Goal: Transaction & Acquisition: Book appointment/travel/reservation

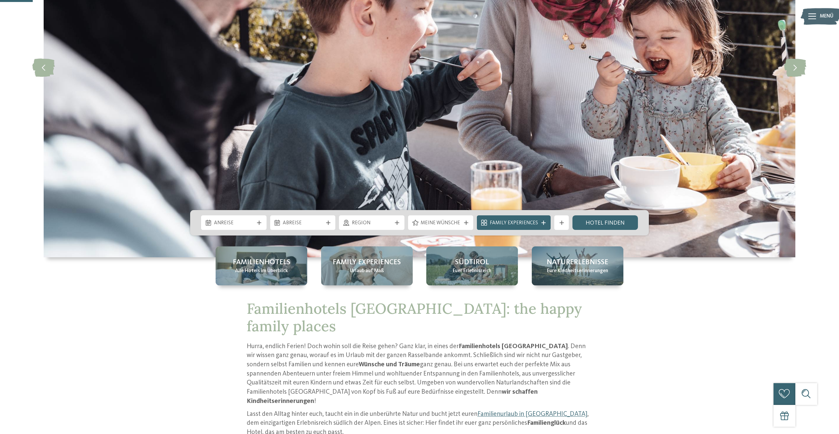
scroll to position [132, 0]
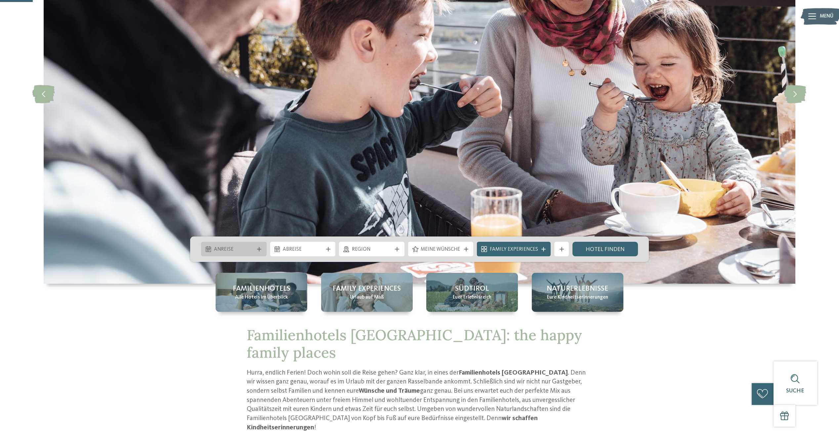
click at [237, 250] on span "Anreise" at bounding box center [234, 249] width 40 height 7
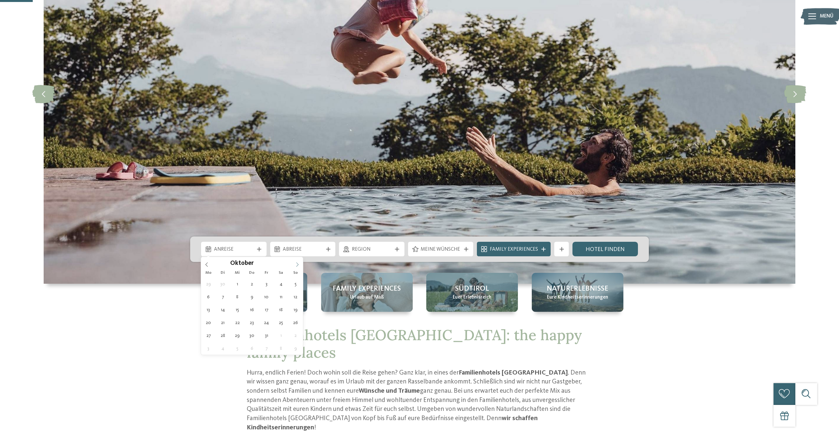
click at [296, 264] on icon at bounding box center [297, 265] width 5 height 5
type input "****"
click at [296, 264] on icon at bounding box center [297, 265] width 5 height 5
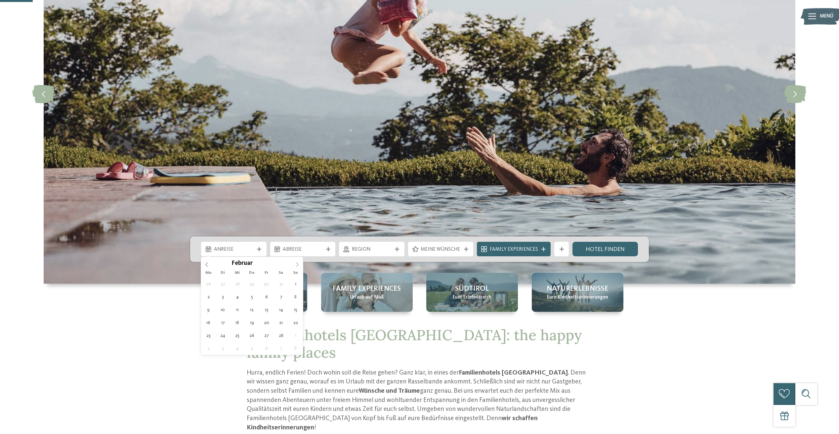
click at [296, 264] on icon at bounding box center [297, 265] width 5 height 5
click at [296, 265] on icon at bounding box center [297, 265] width 5 height 5
type div "13.05.2026"
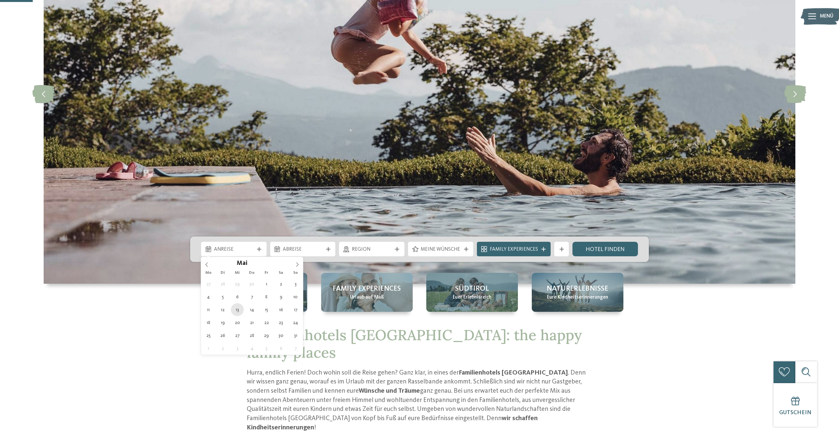
type input "****"
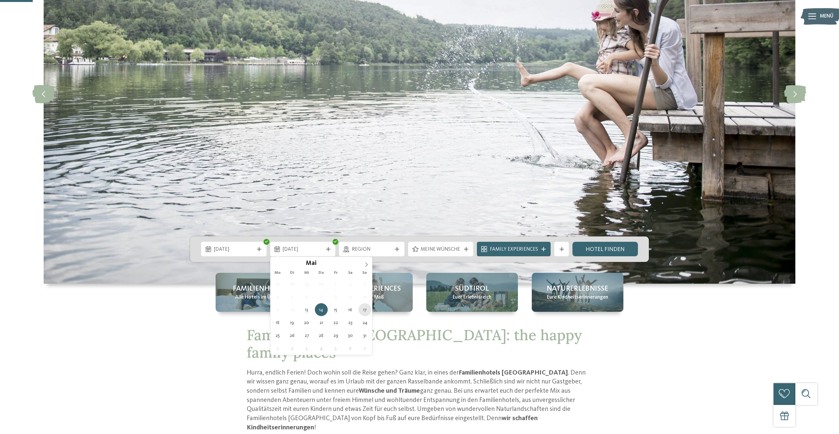
type div "17.05.2026"
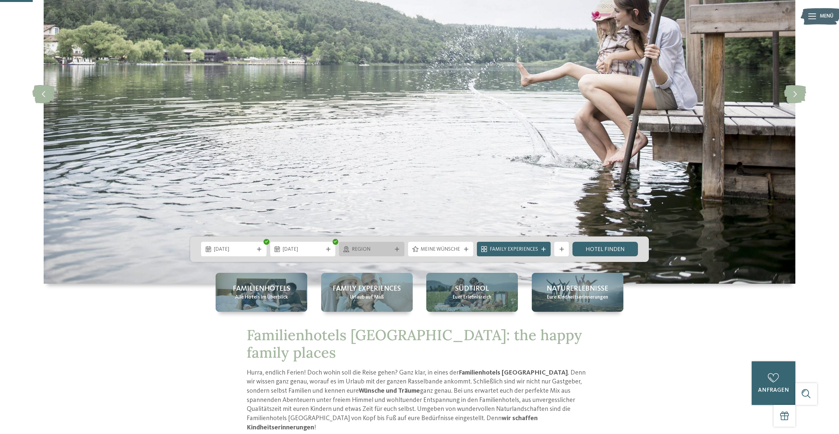
click at [398, 249] on icon at bounding box center [397, 249] width 4 height 4
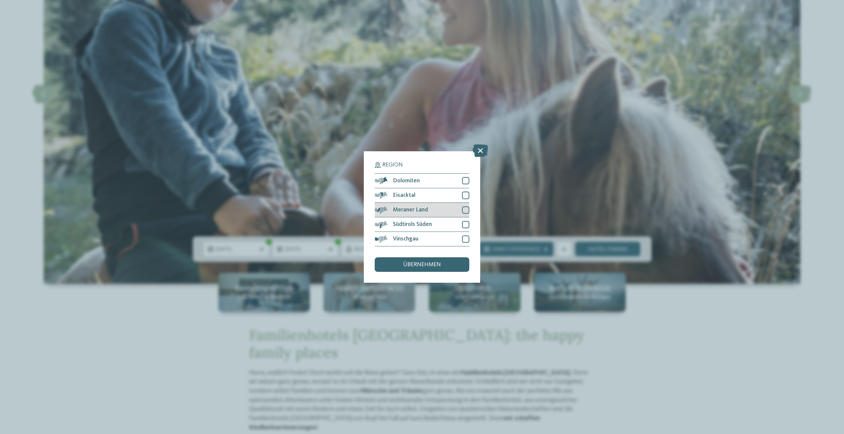
click at [462, 209] on div "Meraner Land" at bounding box center [422, 210] width 95 height 15
click at [465, 224] on div at bounding box center [465, 224] width 7 height 7
click at [511, 270] on div "Region Dolomiten" at bounding box center [422, 217] width 844 height 434
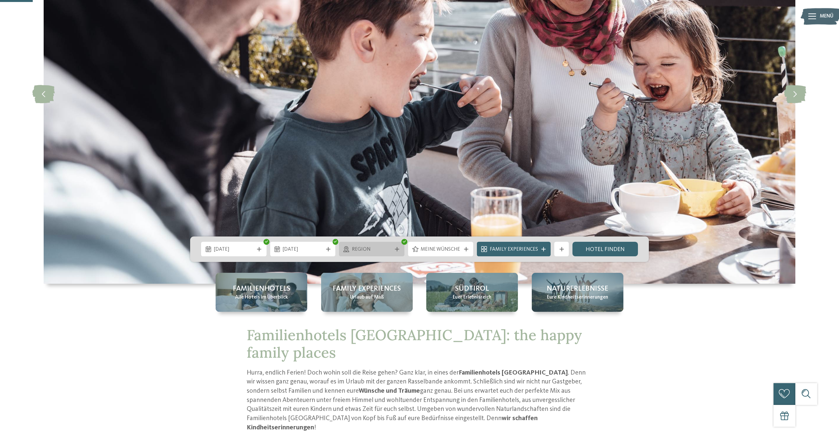
click at [399, 250] on icon at bounding box center [397, 249] width 4 height 4
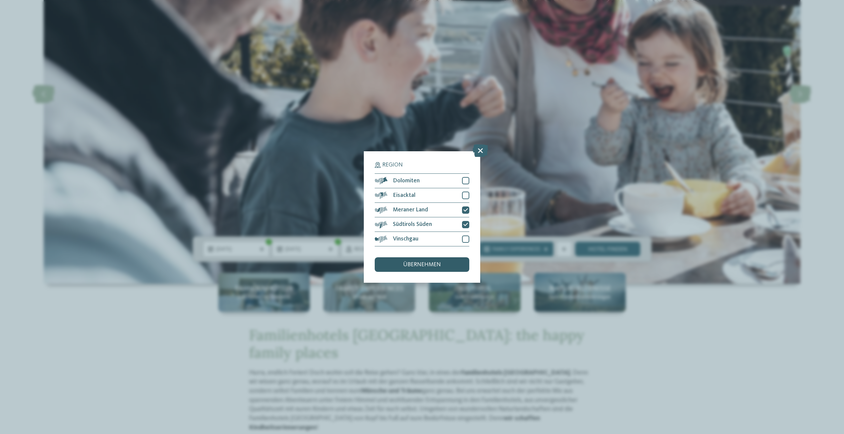
click at [405, 266] on span "übernehmen" at bounding box center [422, 265] width 38 height 6
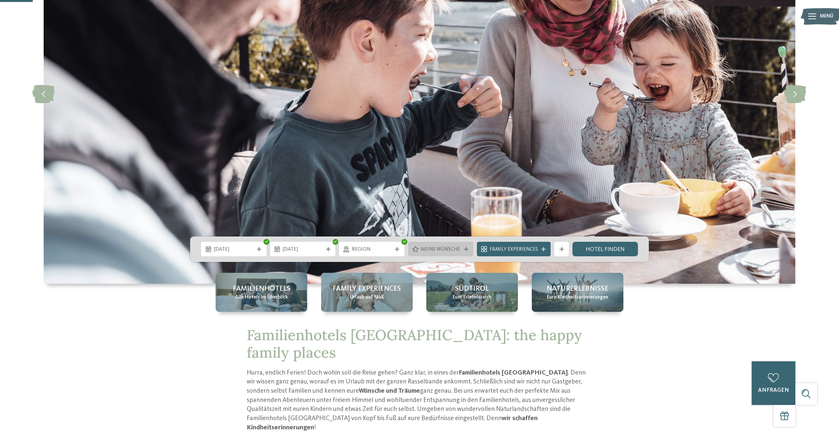
click at [464, 248] on div at bounding box center [465, 249] width 7 height 4
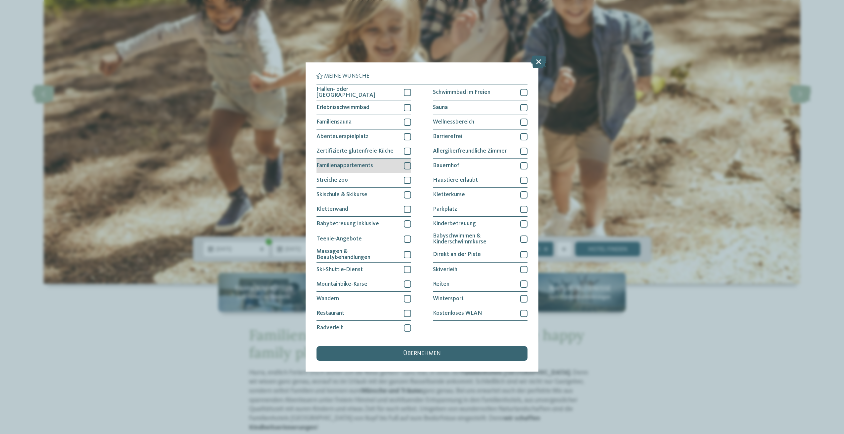
click at [406, 165] on div at bounding box center [407, 165] width 7 height 7
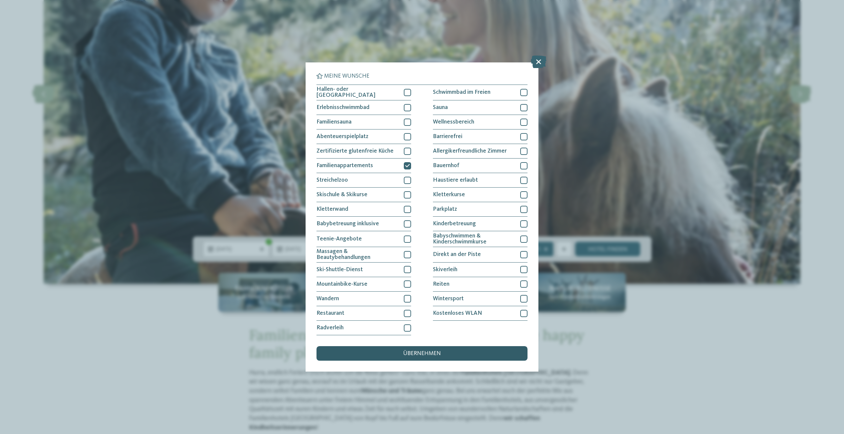
click at [420, 354] on span "übernehmen" at bounding box center [422, 354] width 38 height 6
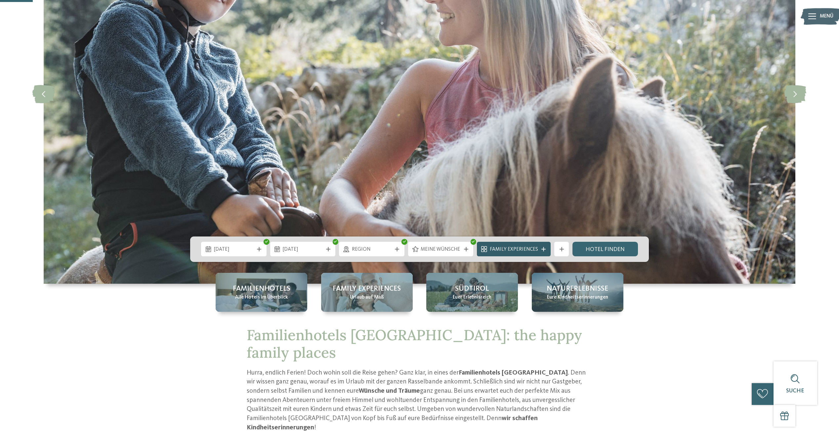
click at [545, 249] on icon at bounding box center [543, 249] width 4 height 4
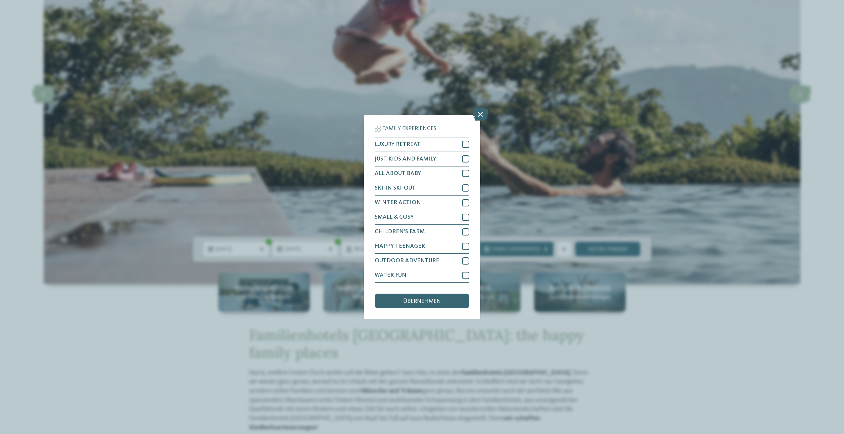
click at [656, 321] on div "Family Experiences LUXURY RETREAT JUST KIDS AND FAMILY" at bounding box center [422, 217] width 844 height 434
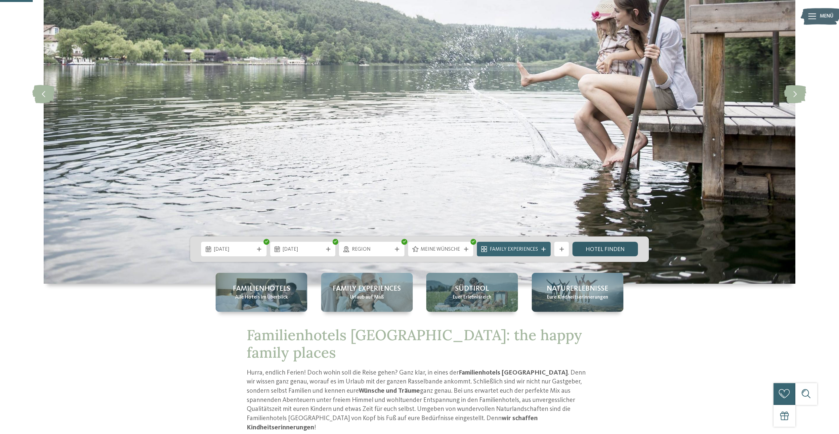
click at [608, 248] on link "Hotel finden" at bounding box center [604, 249] width 65 height 15
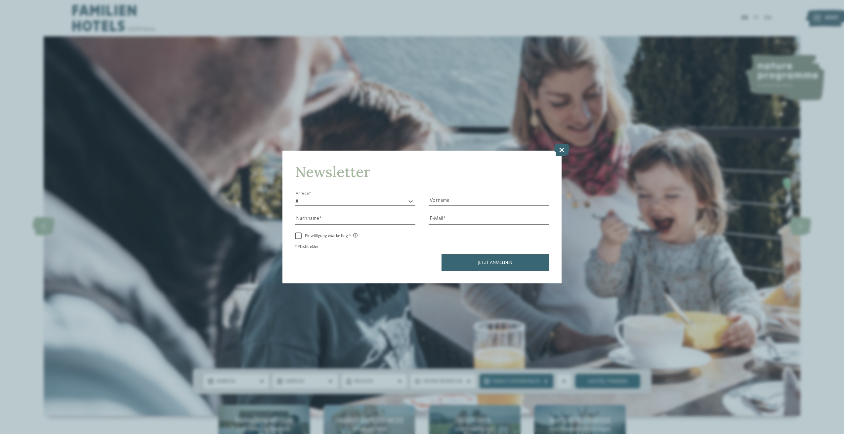
click at [563, 149] on icon at bounding box center [562, 150] width 16 height 13
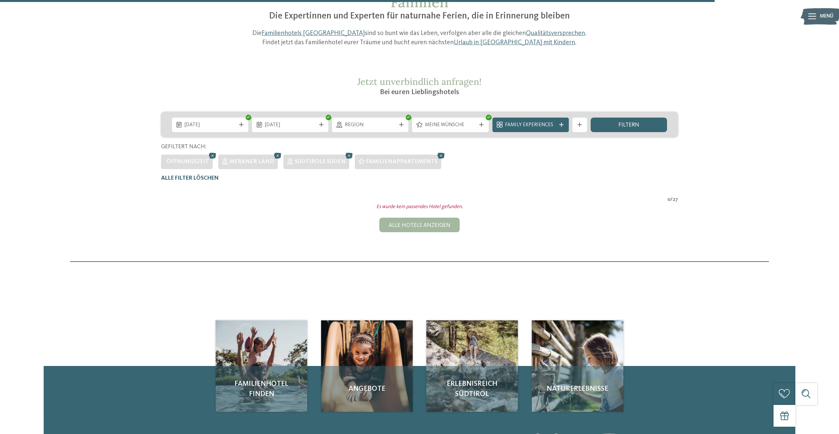
scroll to position [44, 0]
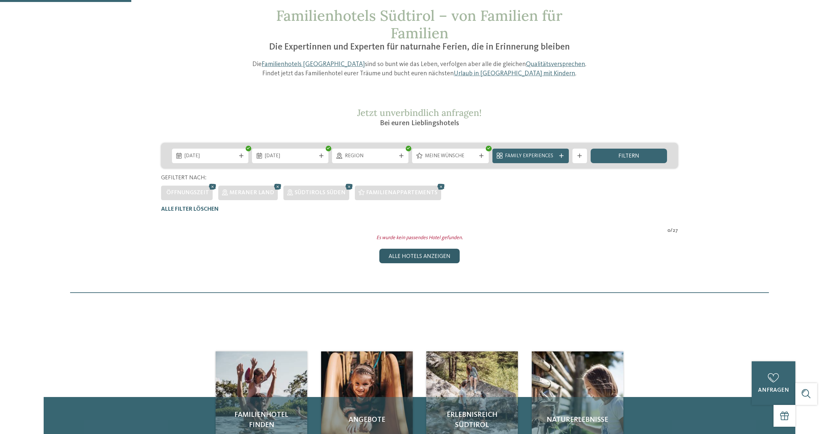
click at [428, 254] on div "Alle Hotels anzeigen" at bounding box center [419, 256] width 80 height 15
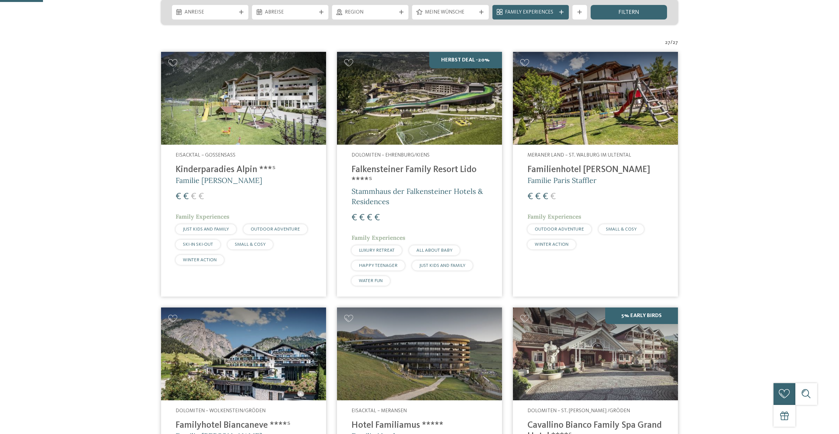
scroll to position [198, 0]
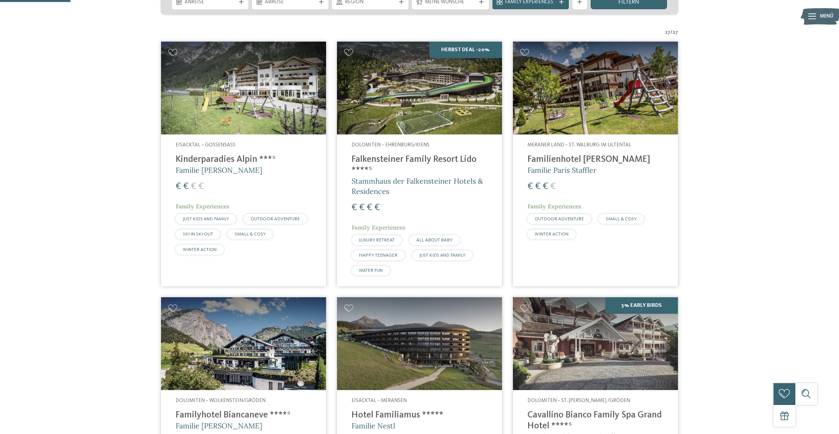
click at [587, 108] on img at bounding box center [595, 88] width 165 height 93
click at [573, 162] on h4 "Familienhotel [PERSON_NAME]" at bounding box center [595, 159] width 136 height 11
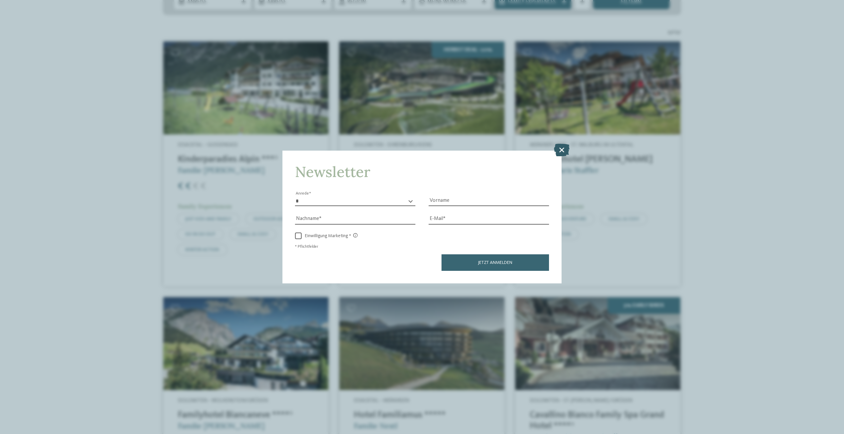
click at [563, 150] on icon at bounding box center [562, 150] width 16 height 13
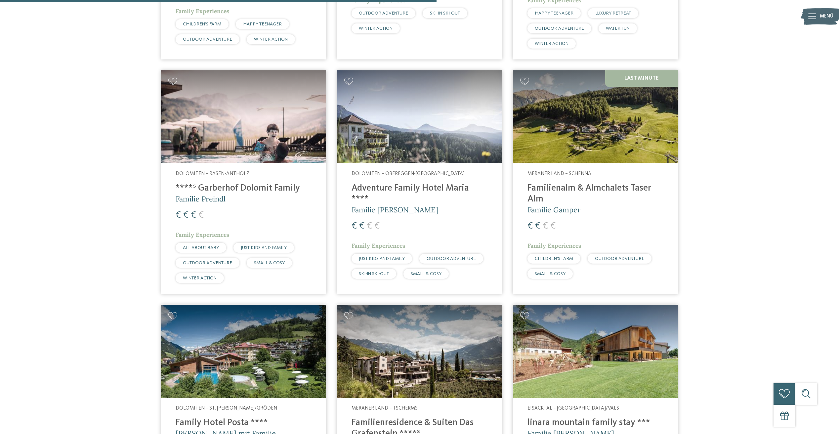
scroll to position [1124, 0]
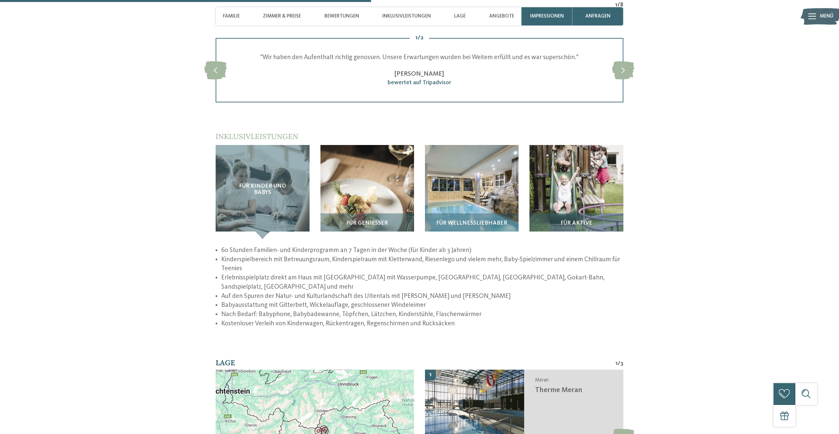
scroll to position [1223, 0]
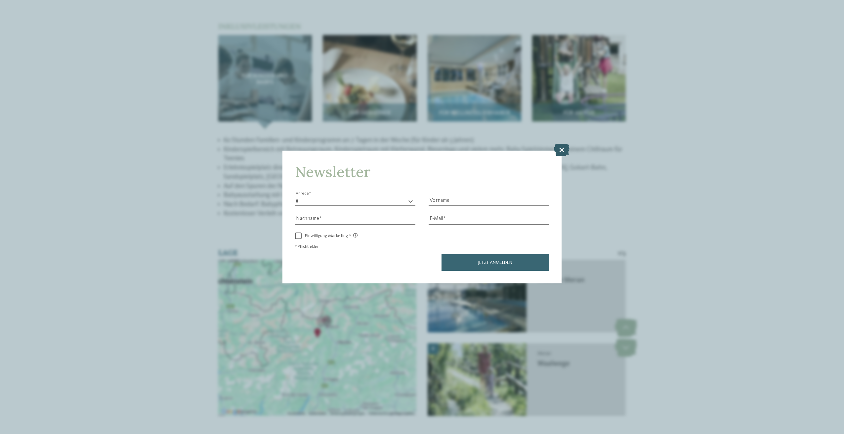
click at [565, 147] on icon at bounding box center [562, 150] width 16 height 13
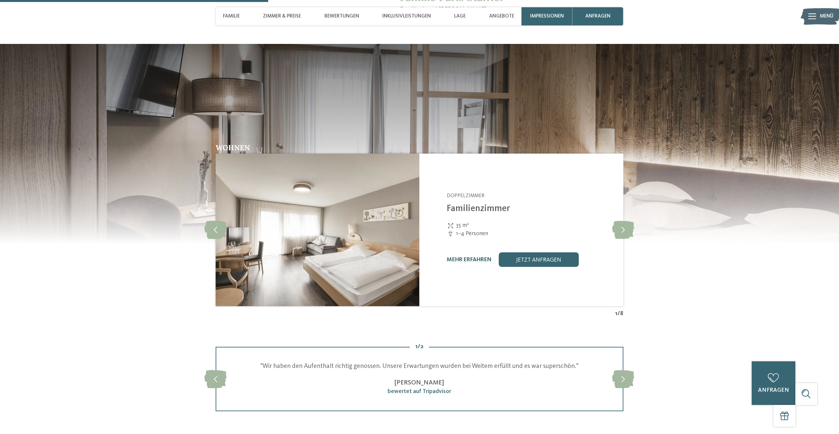
scroll to position [760, 0]
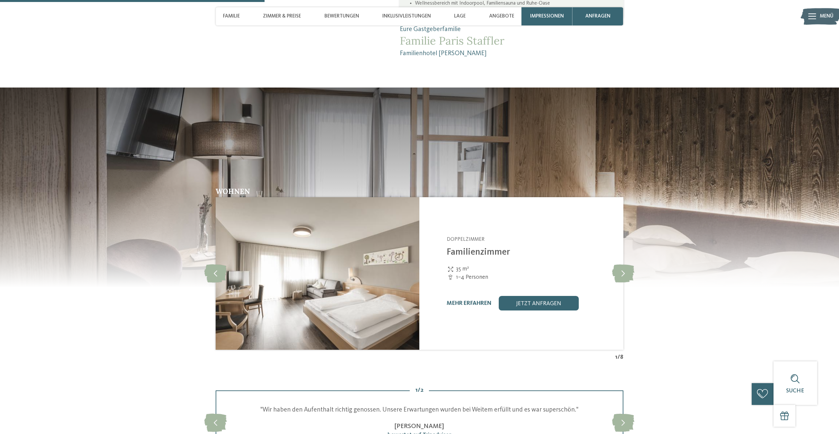
click at [264, 215] on img at bounding box center [318, 273] width 204 height 153
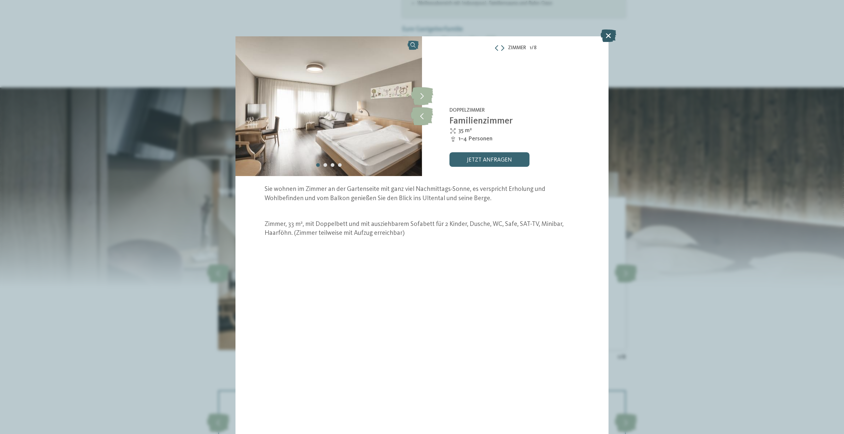
click at [606, 36] on icon at bounding box center [608, 35] width 16 height 13
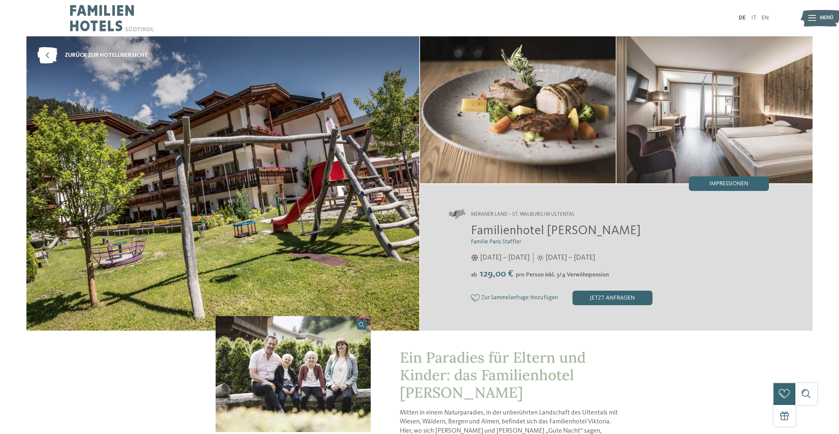
click at [354, 103] on img at bounding box center [222, 183] width 393 height 295
